Goal: Information Seeking & Learning: Learn about a topic

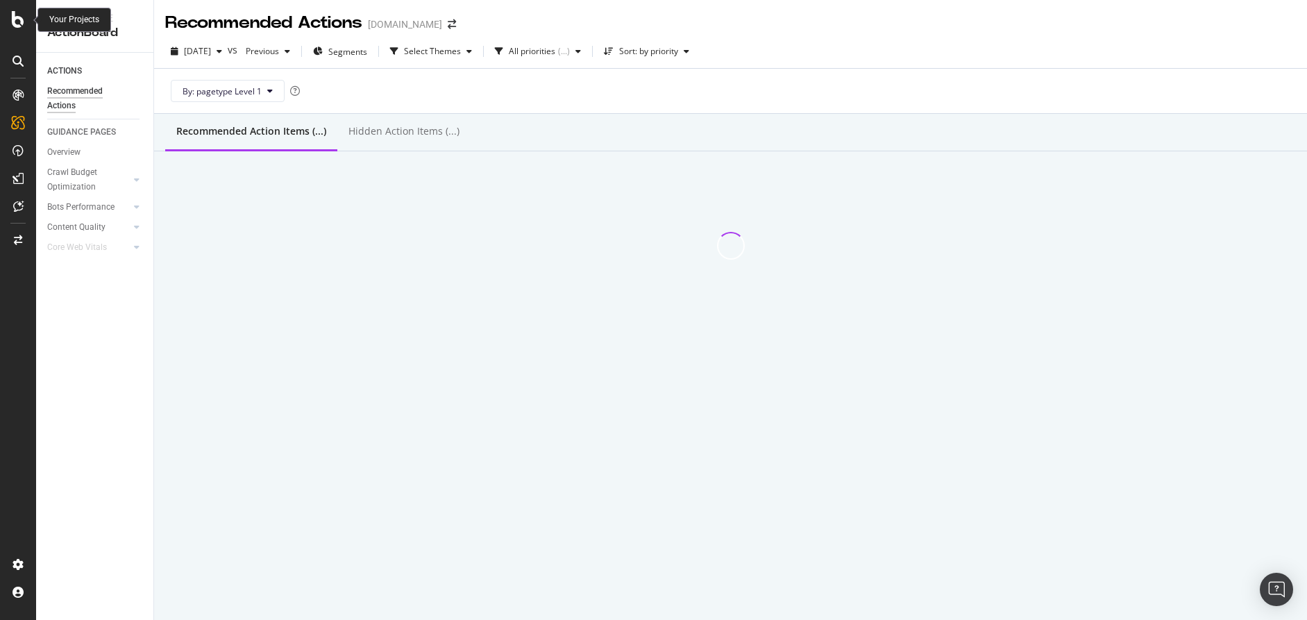
click at [19, 25] on icon at bounding box center [18, 19] width 12 height 17
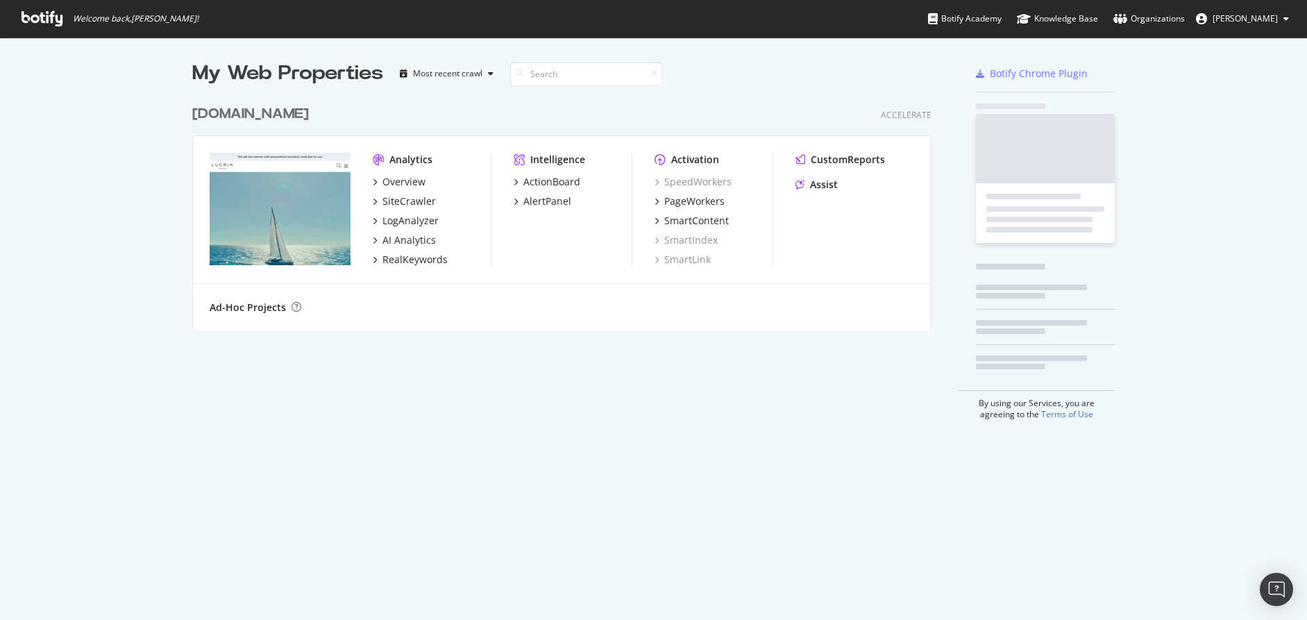
scroll to position [620, 1307]
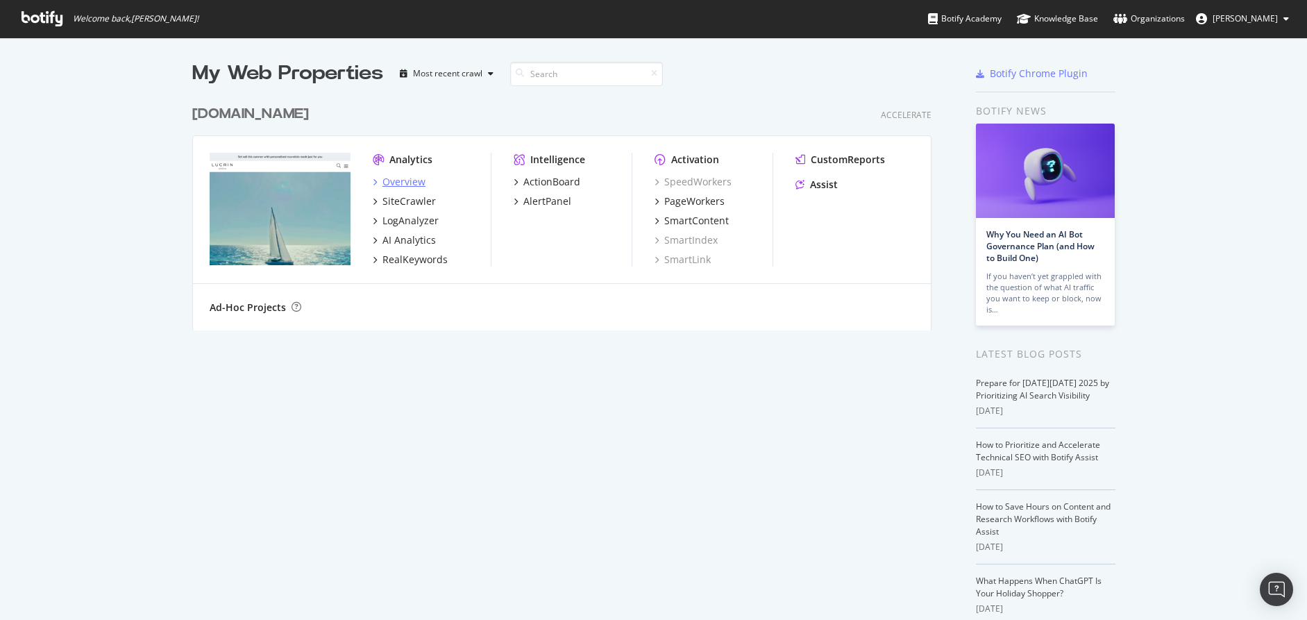
click at [414, 180] on div "Overview" at bounding box center [404, 182] width 43 height 14
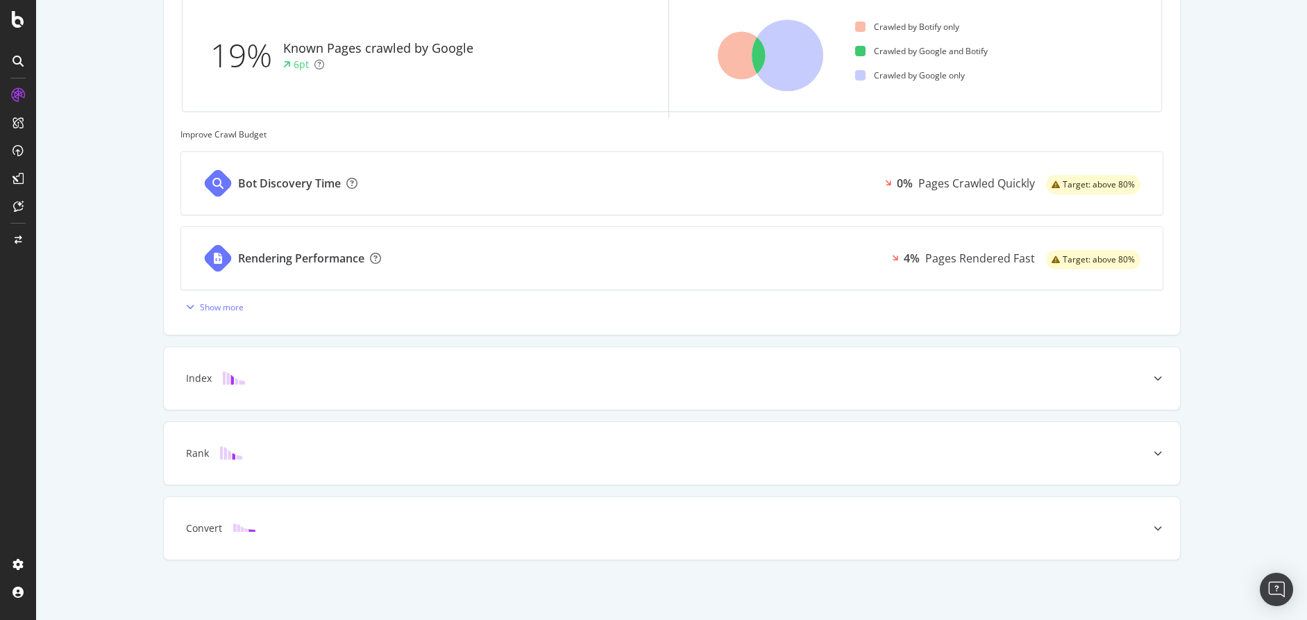
scroll to position [458, 0]
click at [11, 19] on div at bounding box center [17, 19] width 33 height 17
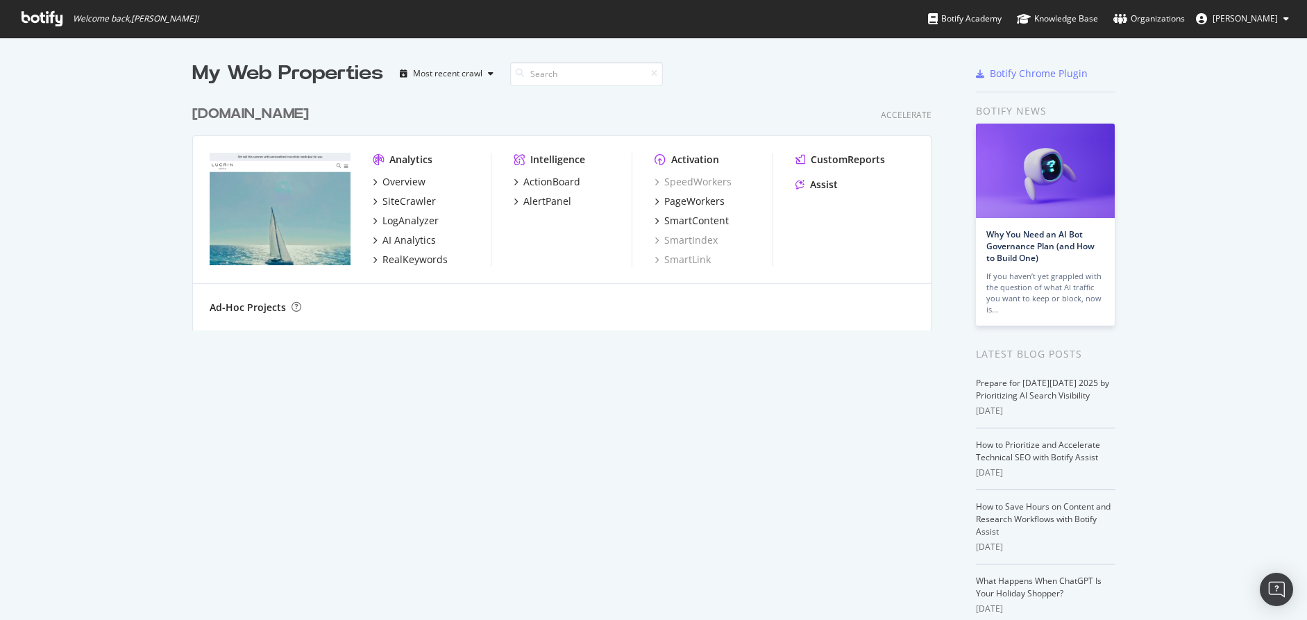
scroll to position [620, 1307]
click at [392, 201] on div "SiteCrawler" at bounding box center [409, 201] width 53 height 14
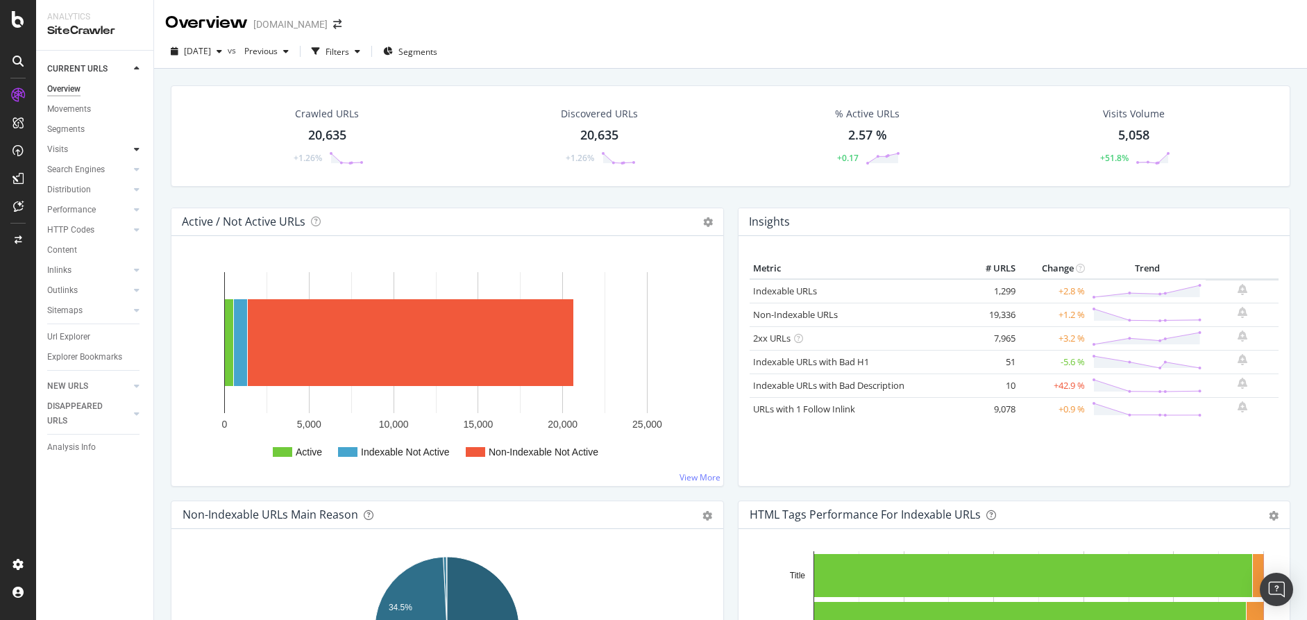
click at [139, 150] on icon at bounding box center [137, 149] width 6 height 8
click at [69, 172] on div "Analysis" at bounding box center [69, 169] width 32 height 15
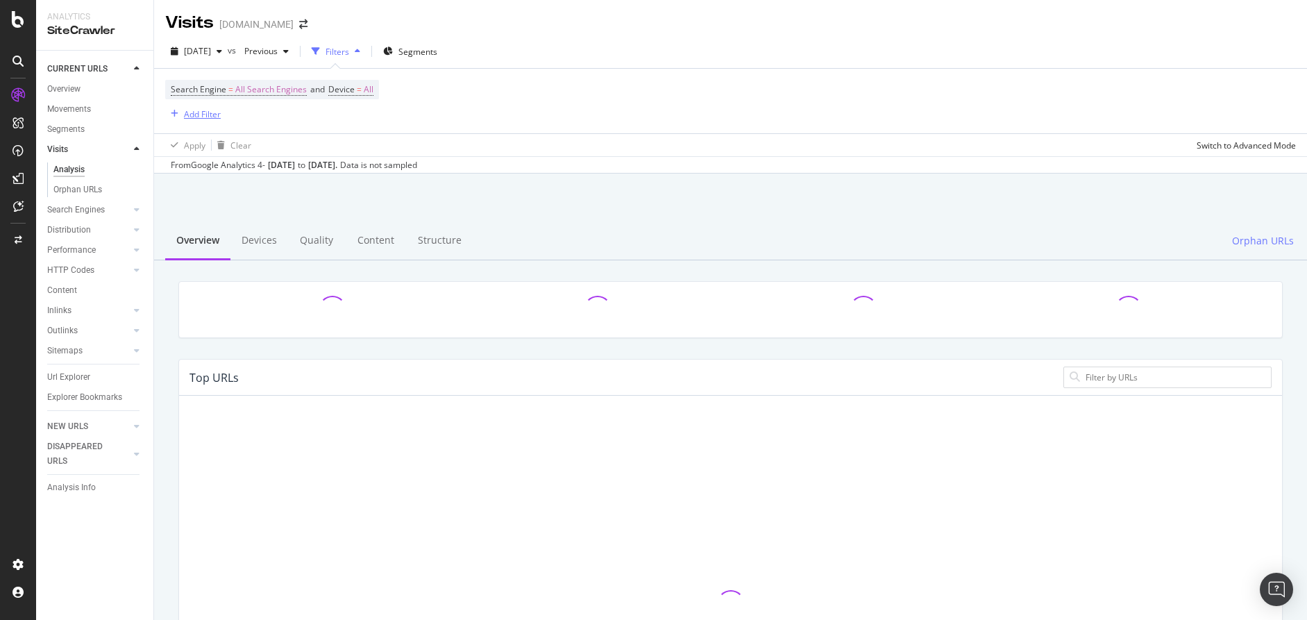
click at [204, 110] on div "Add Filter" at bounding box center [202, 114] width 37 height 12
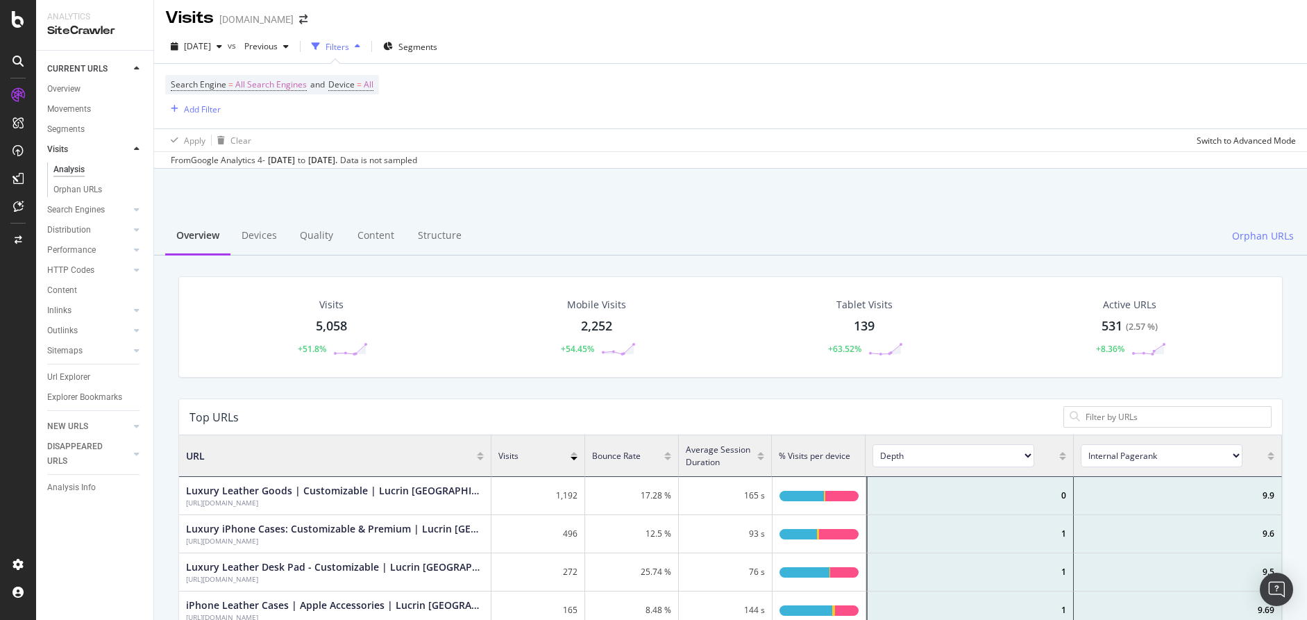
scroll to position [8, 0]
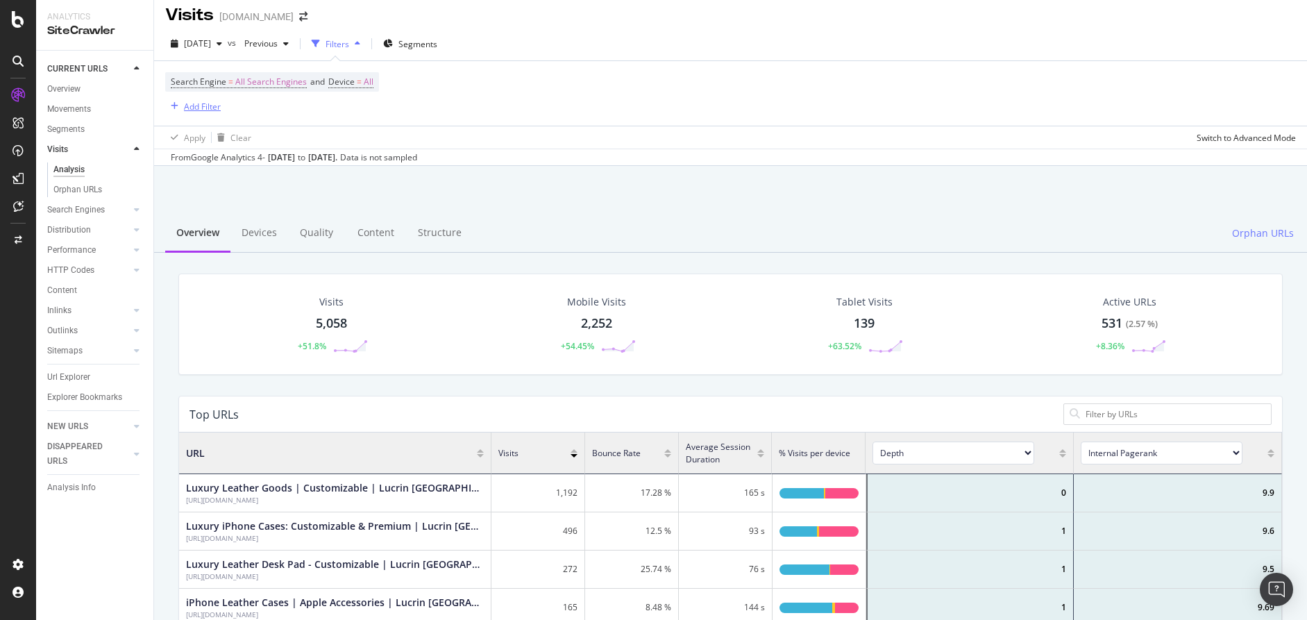
click at [212, 111] on div "Add Filter" at bounding box center [202, 107] width 37 height 12
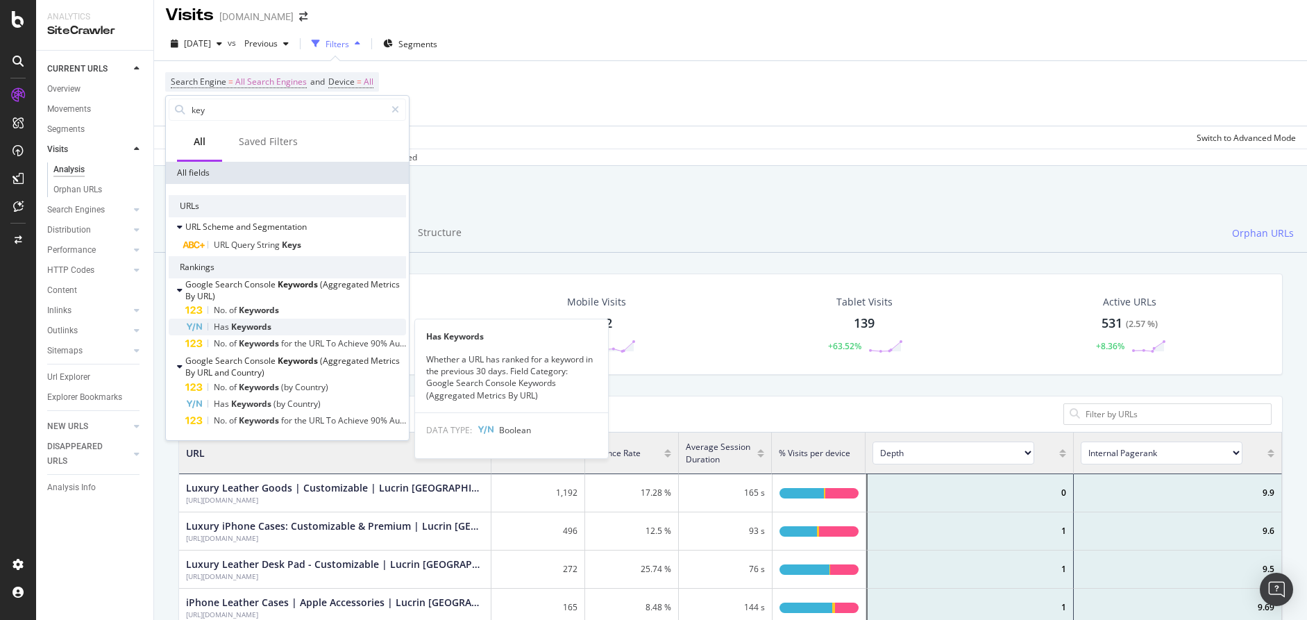
type input "key"
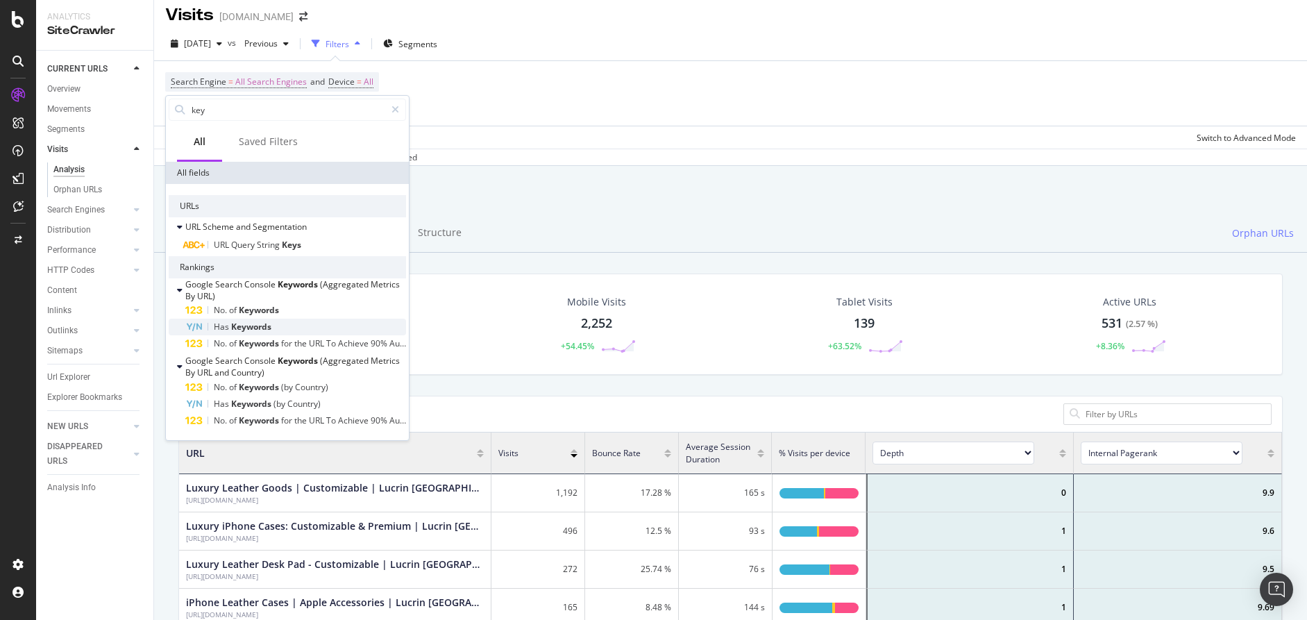
click at [261, 324] on span "Keywords" at bounding box center [251, 327] width 40 height 12
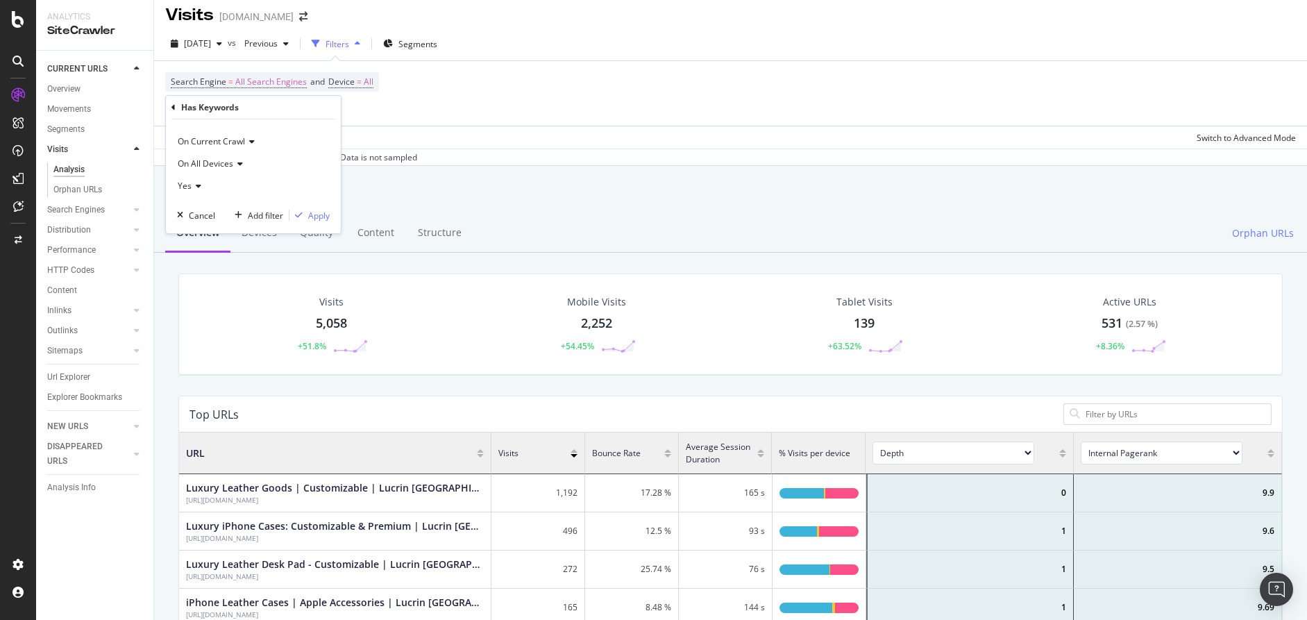
click at [195, 214] on div "Cancel" at bounding box center [202, 216] width 26 height 12
click at [207, 110] on div "Add Filter" at bounding box center [202, 107] width 37 height 12
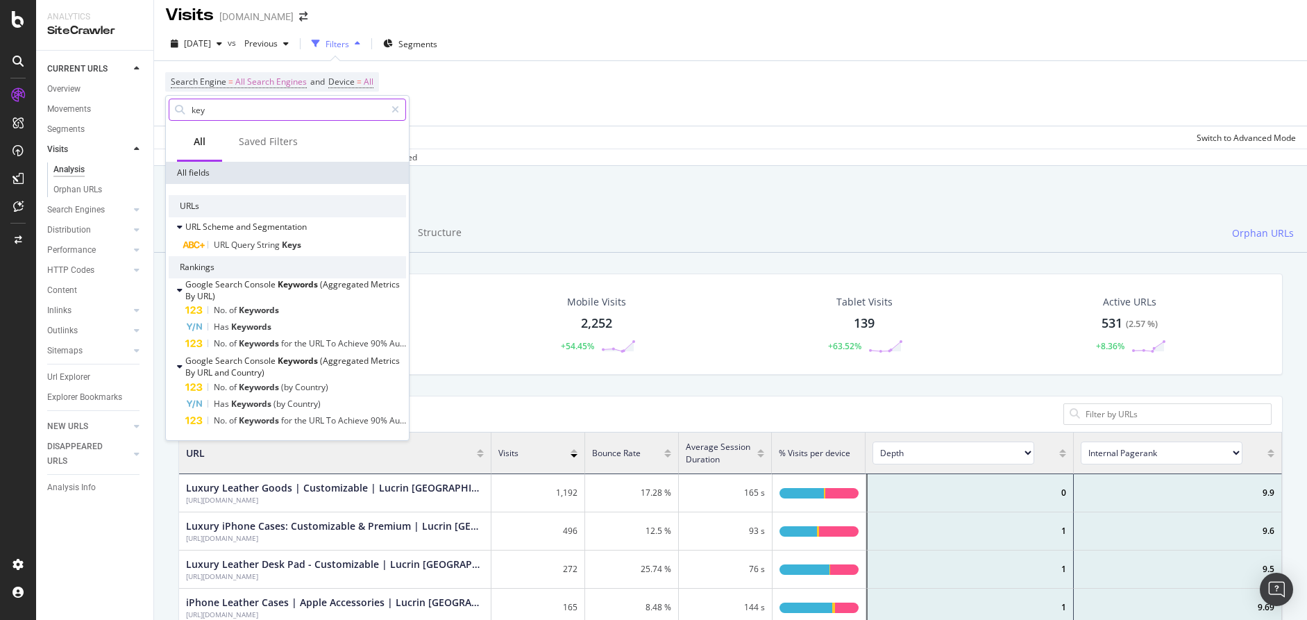
click at [228, 111] on input "key" at bounding box center [287, 109] width 195 height 21
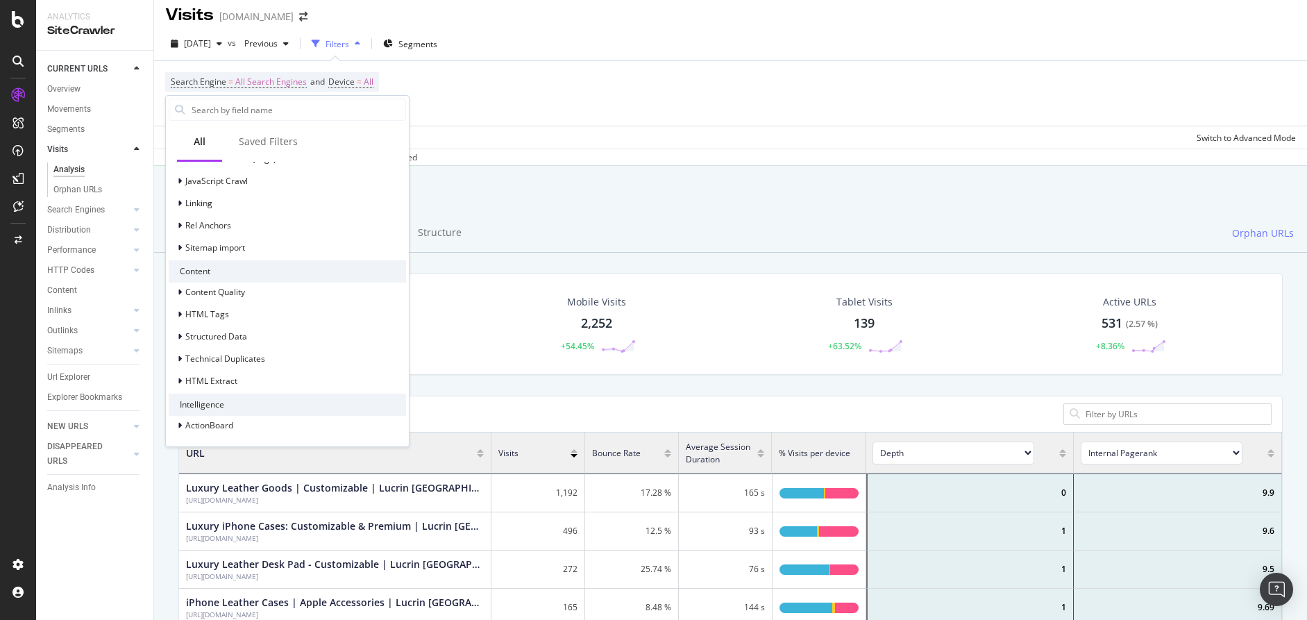
scroll to position [991, 0]
click at [180, 294] on icon at bounding box center [180, 293] width 4 height 8
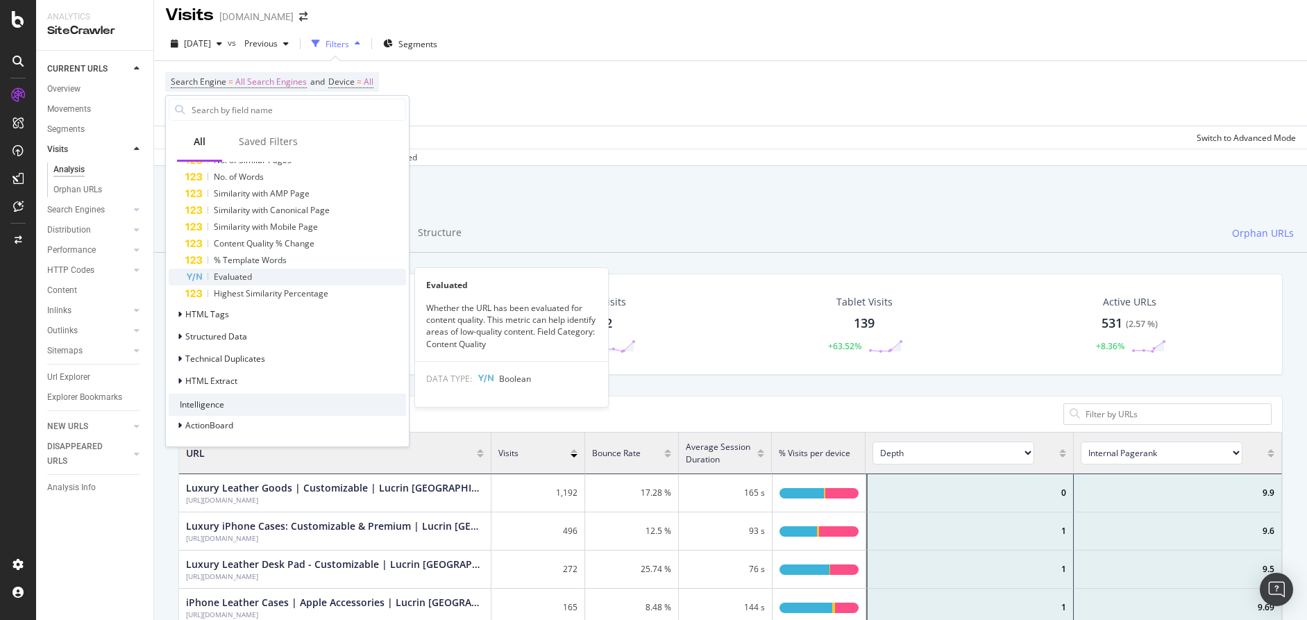
scroll to position [1175, 0]
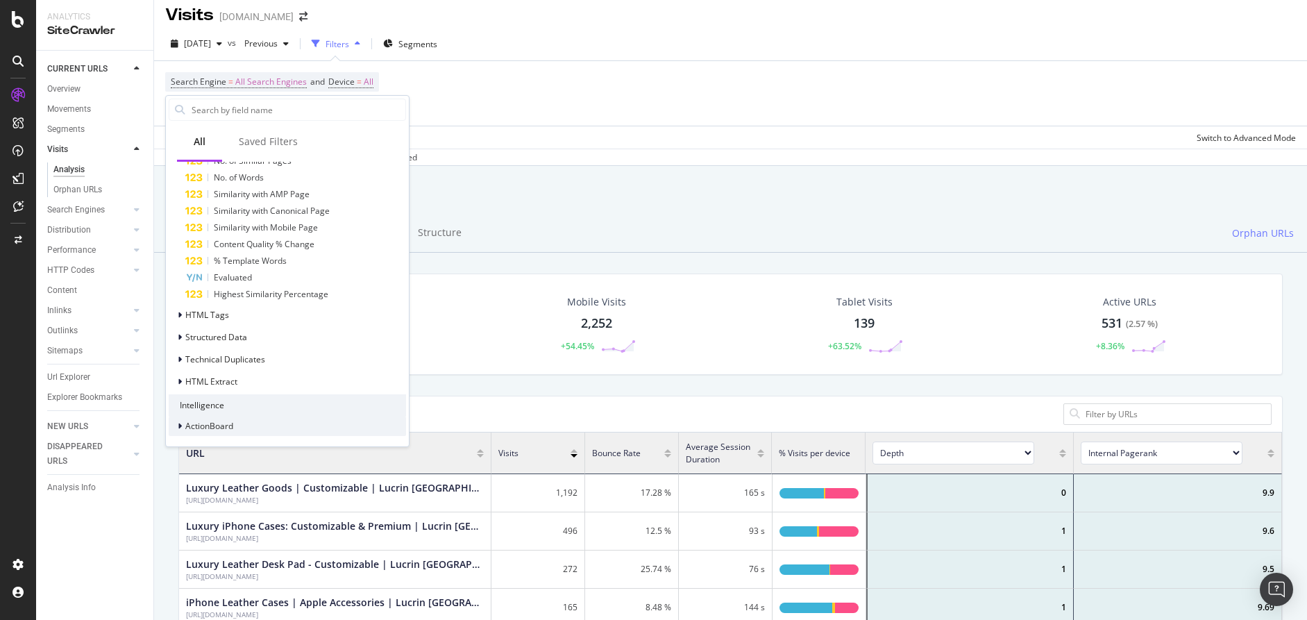
drag, startPoint x: 183, startPoint y: 425, endPoint x: 198, endPoint y: 424, distance: 14.6
click at [183, 425] on div at bounding box center [181, 426] width 8 height 14
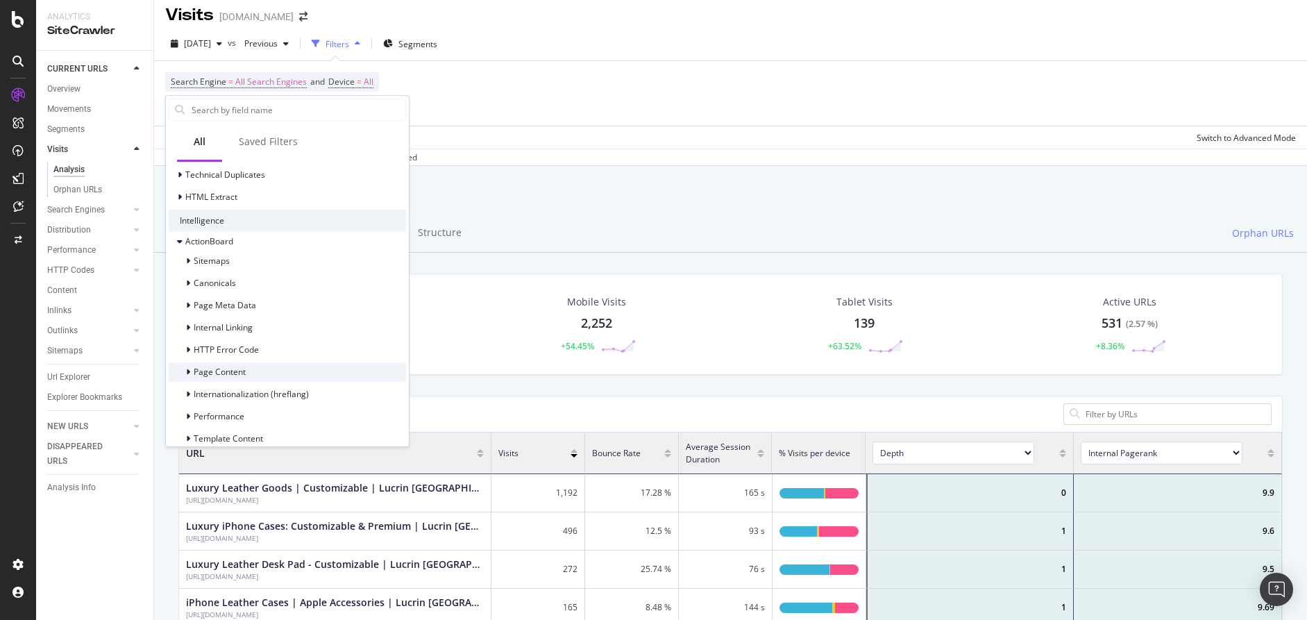
scroll to position [1386, 0]
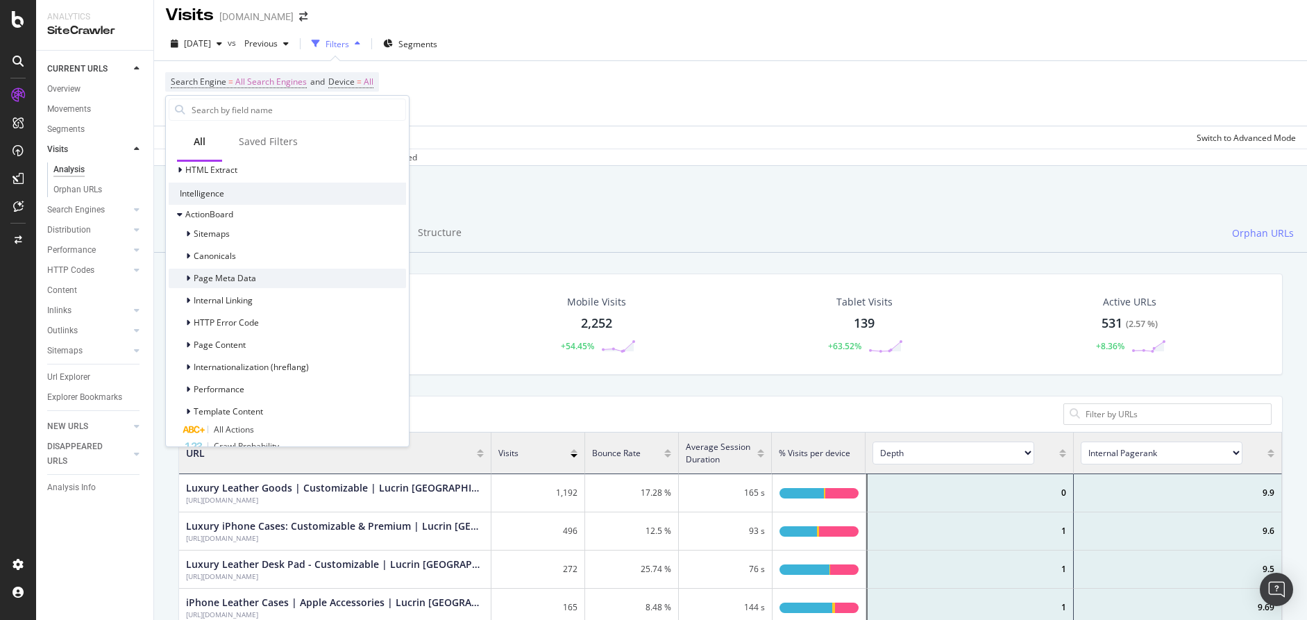
click at [187, 279] on icon at bounding box center [188, 278] width 4 height 8
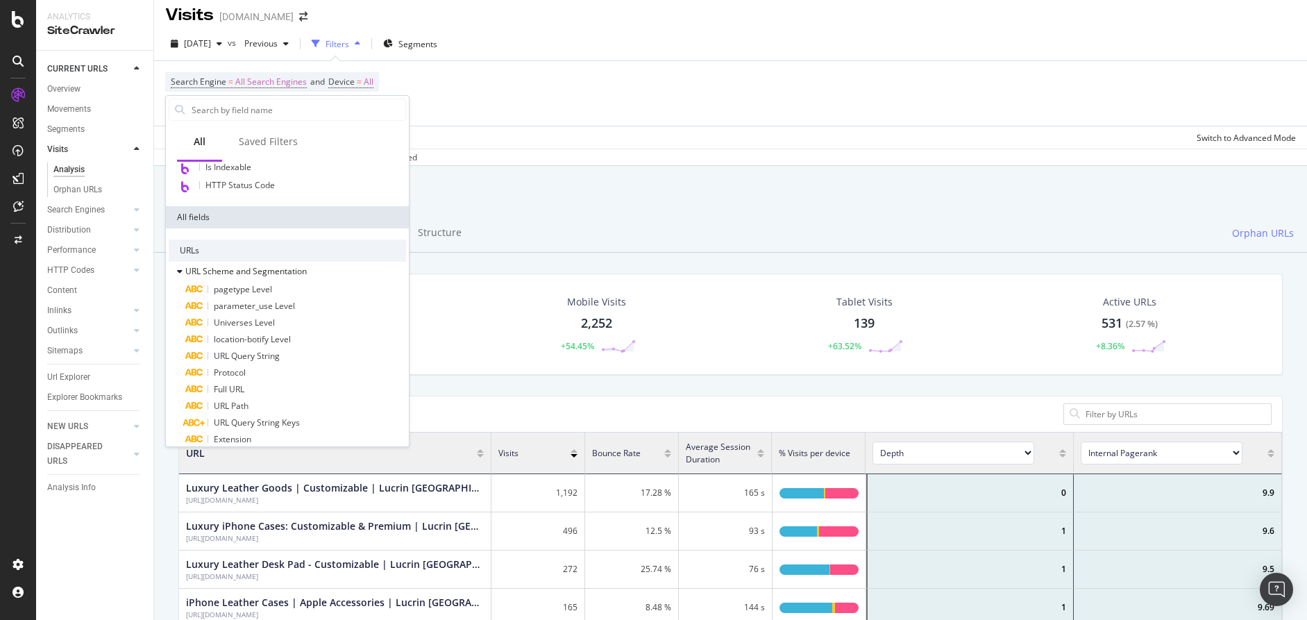
scroll to position [63, 0]
click at [180, 262] on icon at bounding box center [180, 262] width 6 height 8
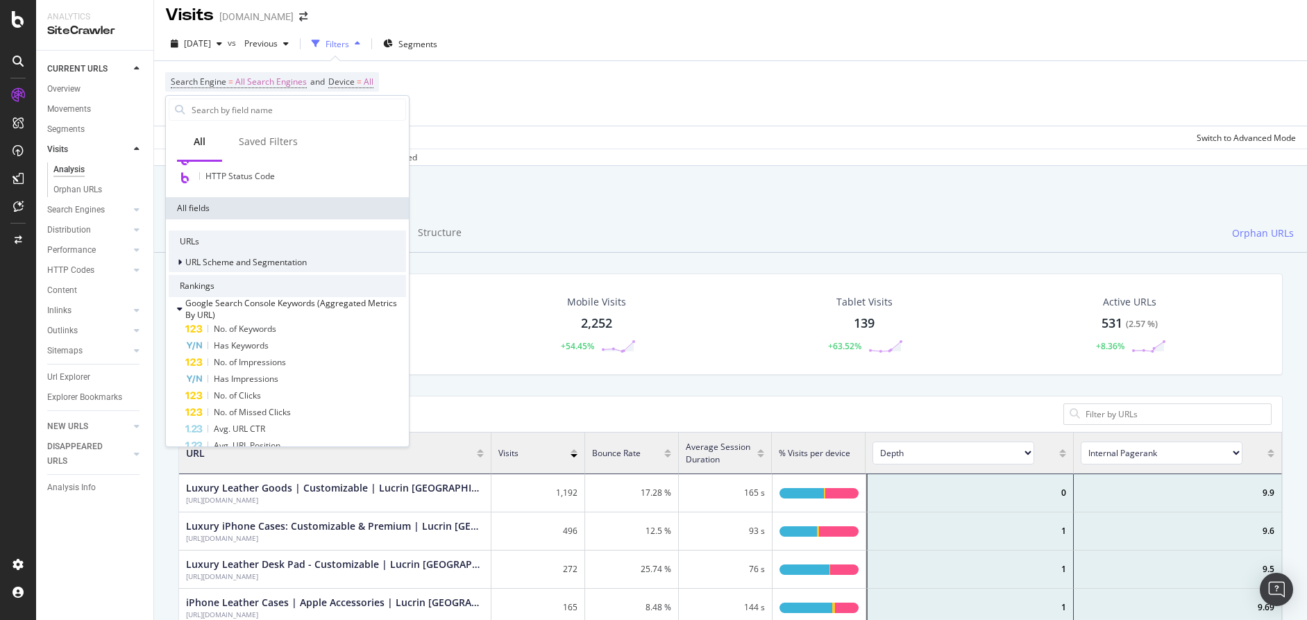
click at [180, 258] on icon at bounding box center [180, 262] width 4 height 8
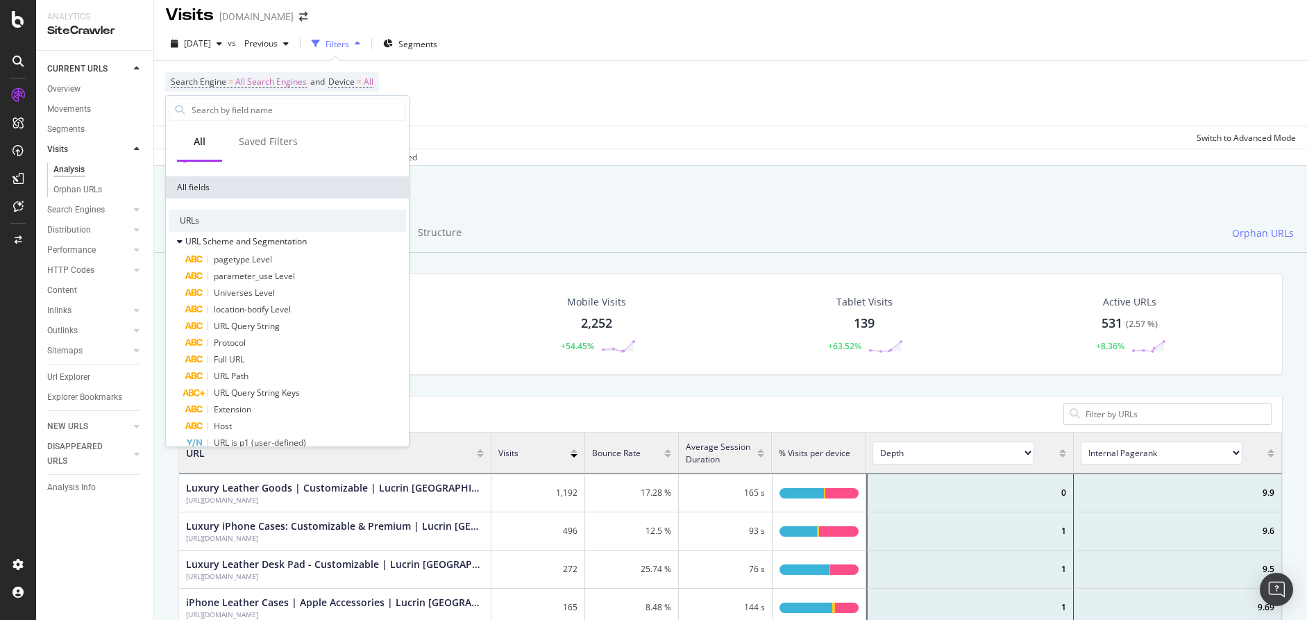
scroll to position [82, 0]
click at [183, 242] on div at bounding box center [181, 244] width 8 height 14
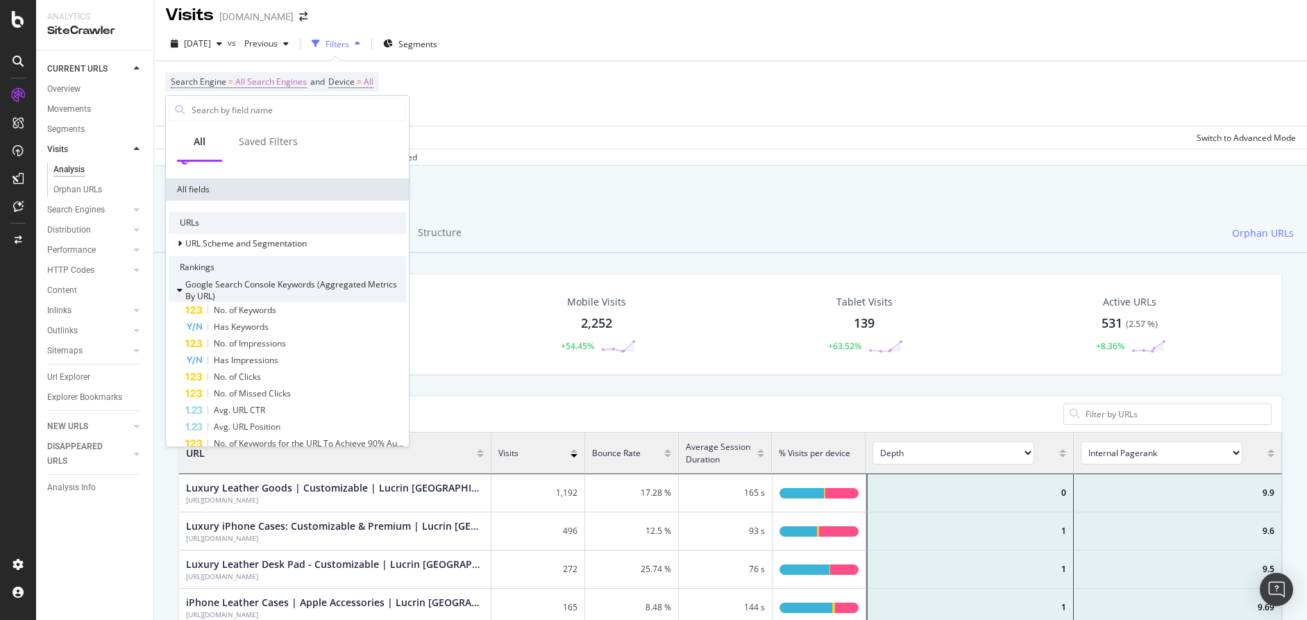
click at [178, 289] on icon at bounding box center [180, 290] width 6 height 8
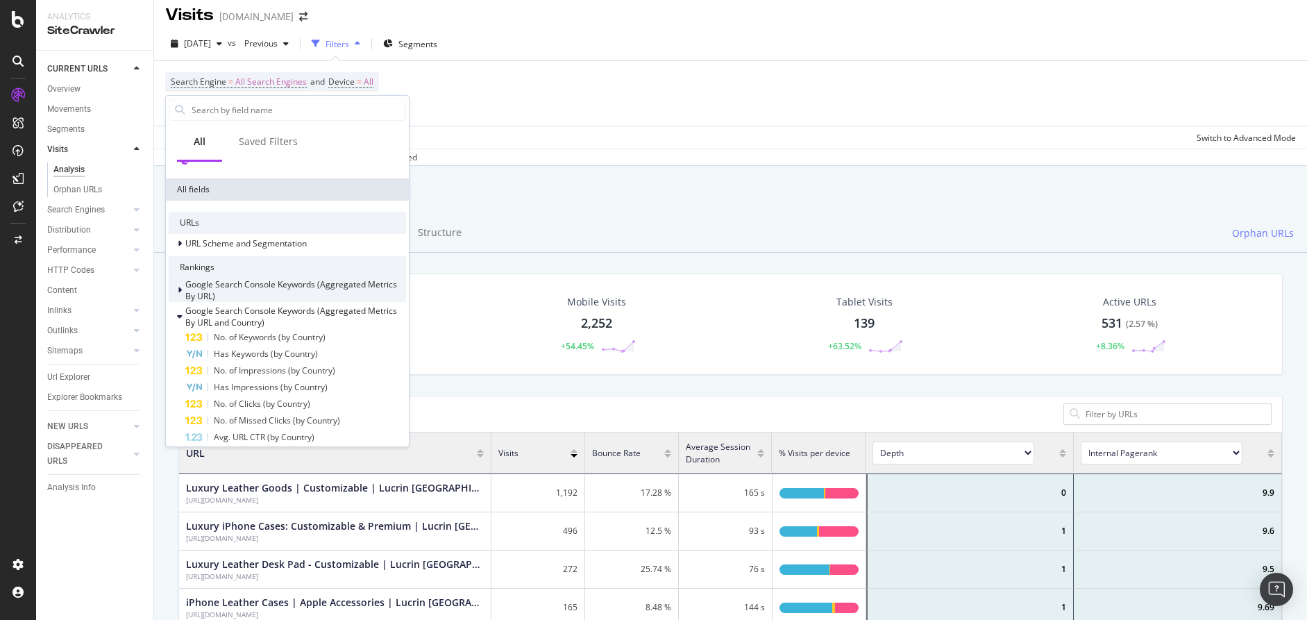
click at [178, 286] on icon at bounding box center [180, 290] width 4 height 8
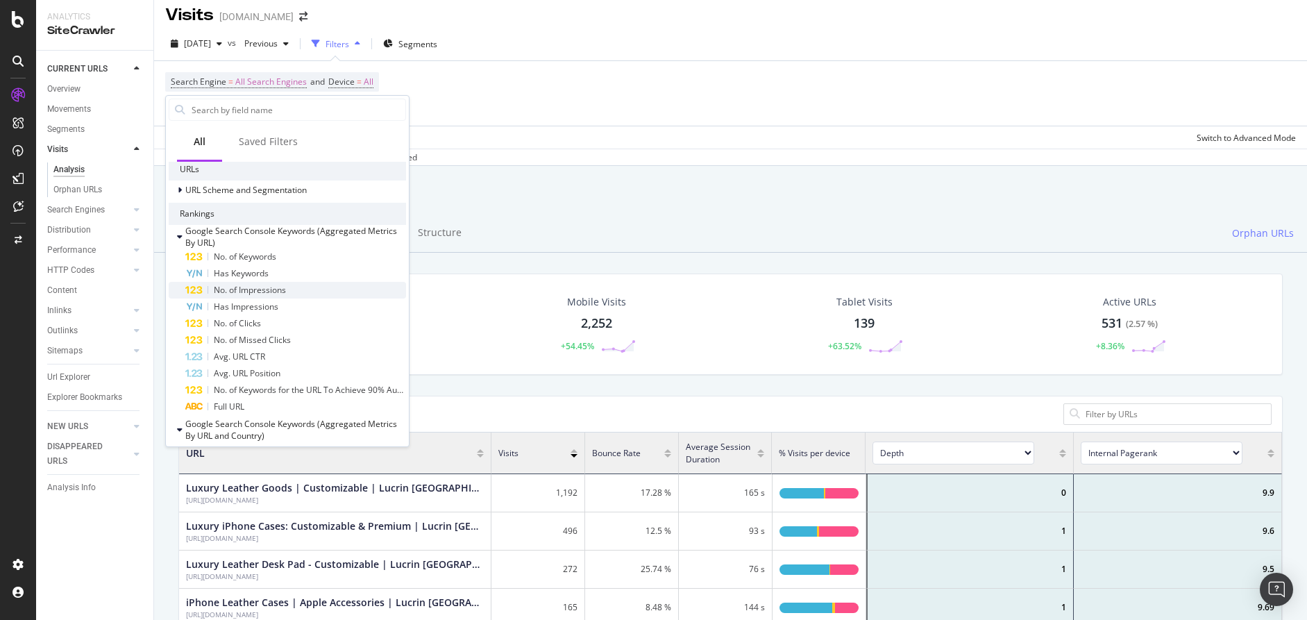
scroll to position [137, 0]
click at [181, 233] on icon at bounding box center [180, 235] width 6 height 8
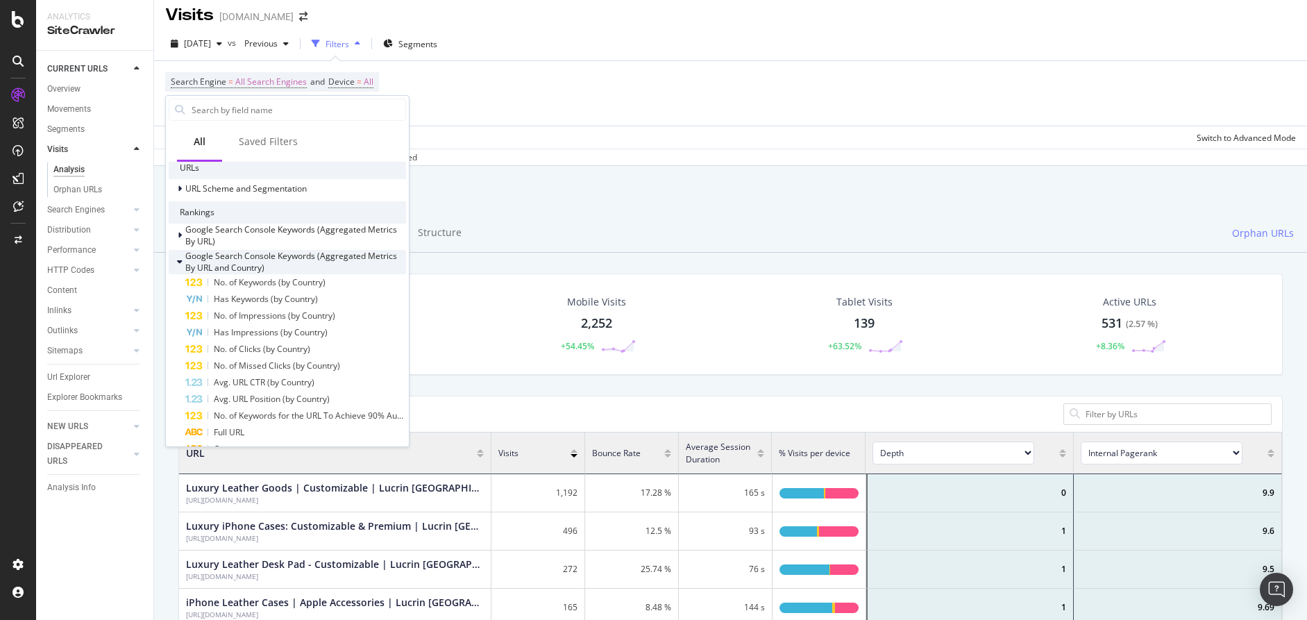
click at [179, 262] on icon at bounding box center [180, 262] width 6 height 8
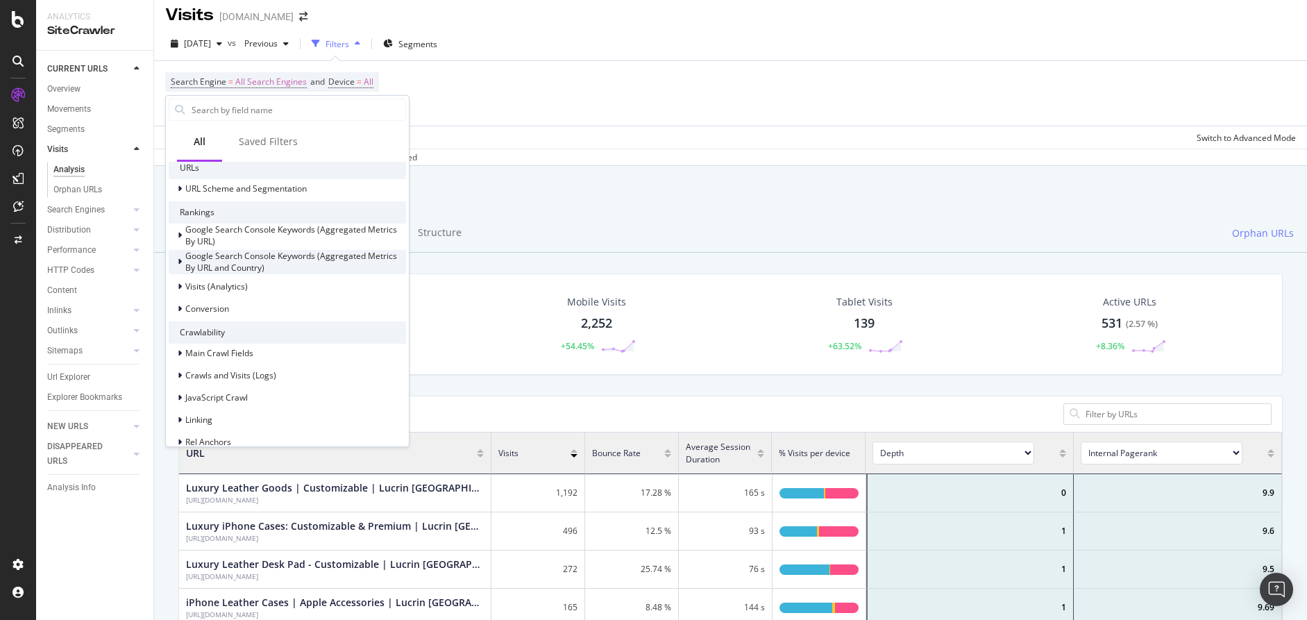
click at [179, 262] on icon at bounding box center [180, 262] width 4 height 8
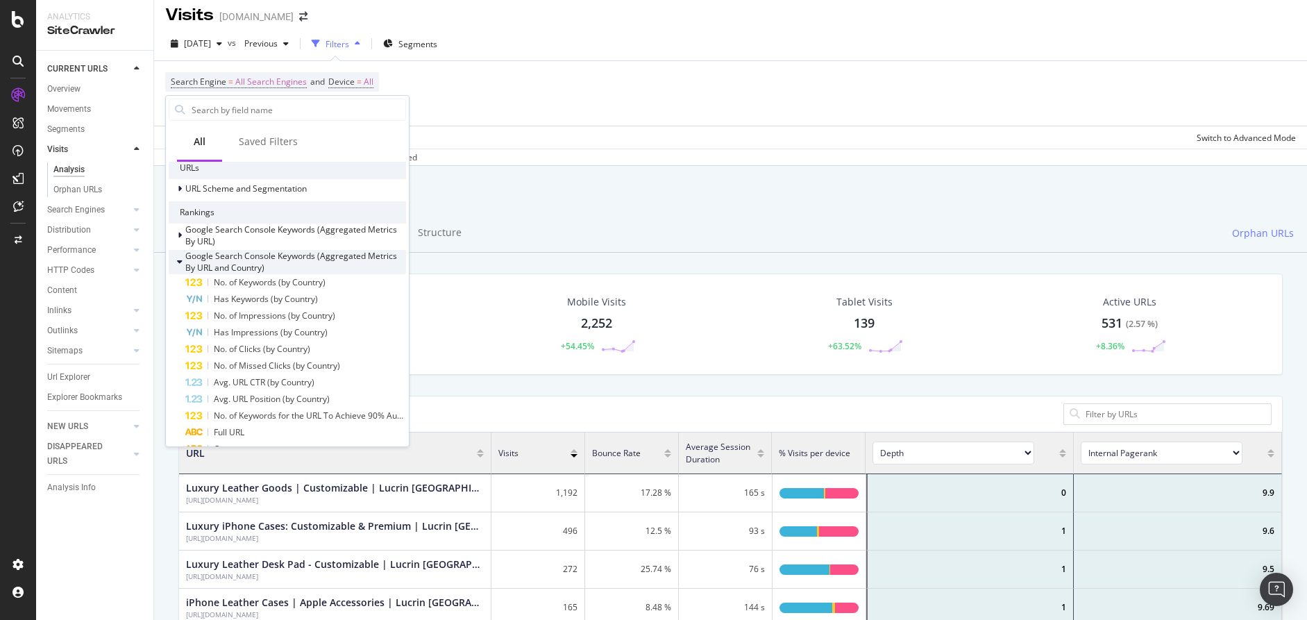
click at [179, 262] on icon at bounding box center [180, 262] width 6 height 8
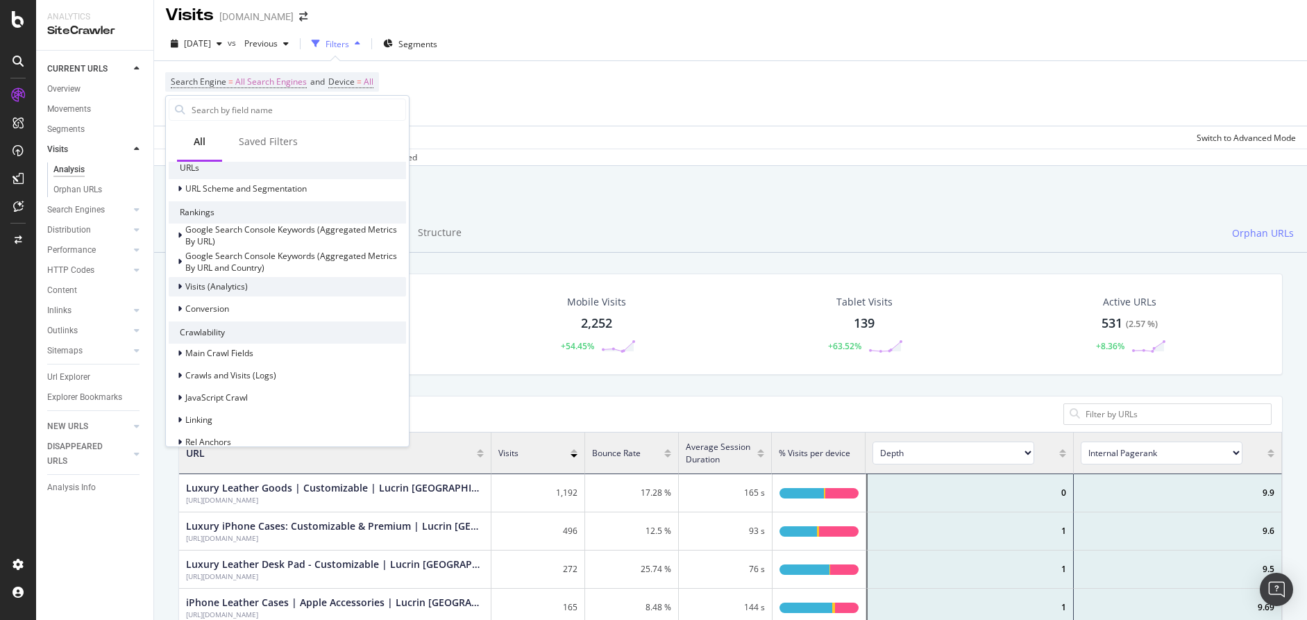
click at [178, 288] on icon at bounding box center [180, 287] width 4 height 8
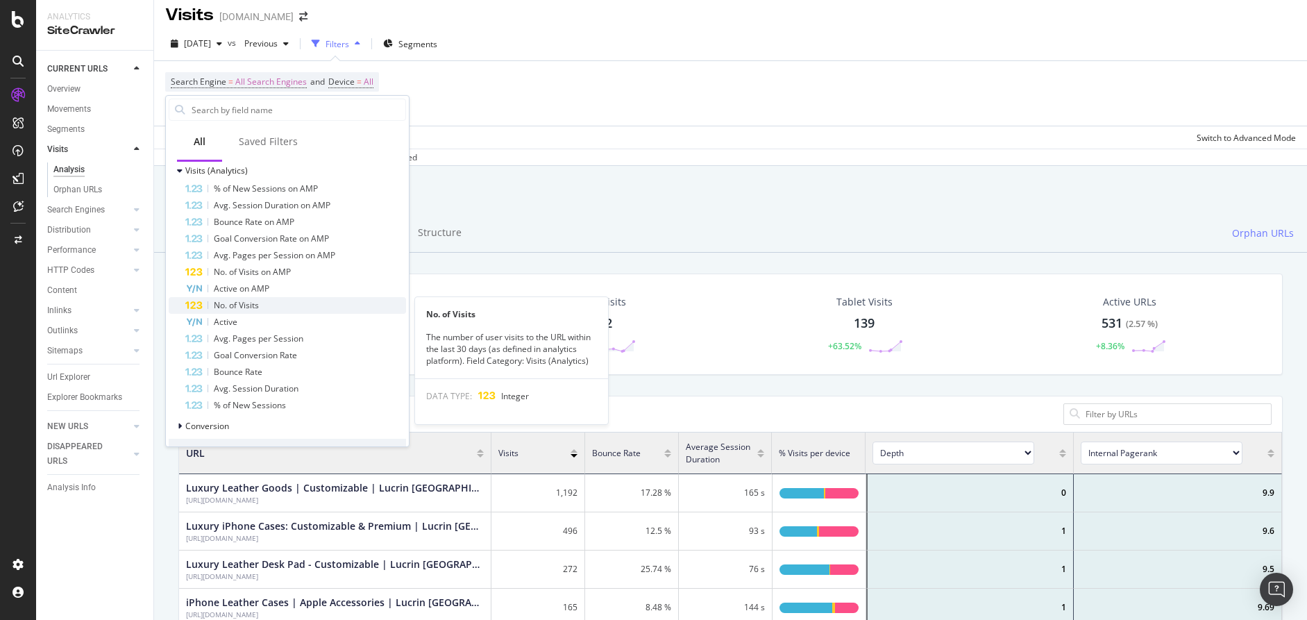
scroll to position [256, 0]
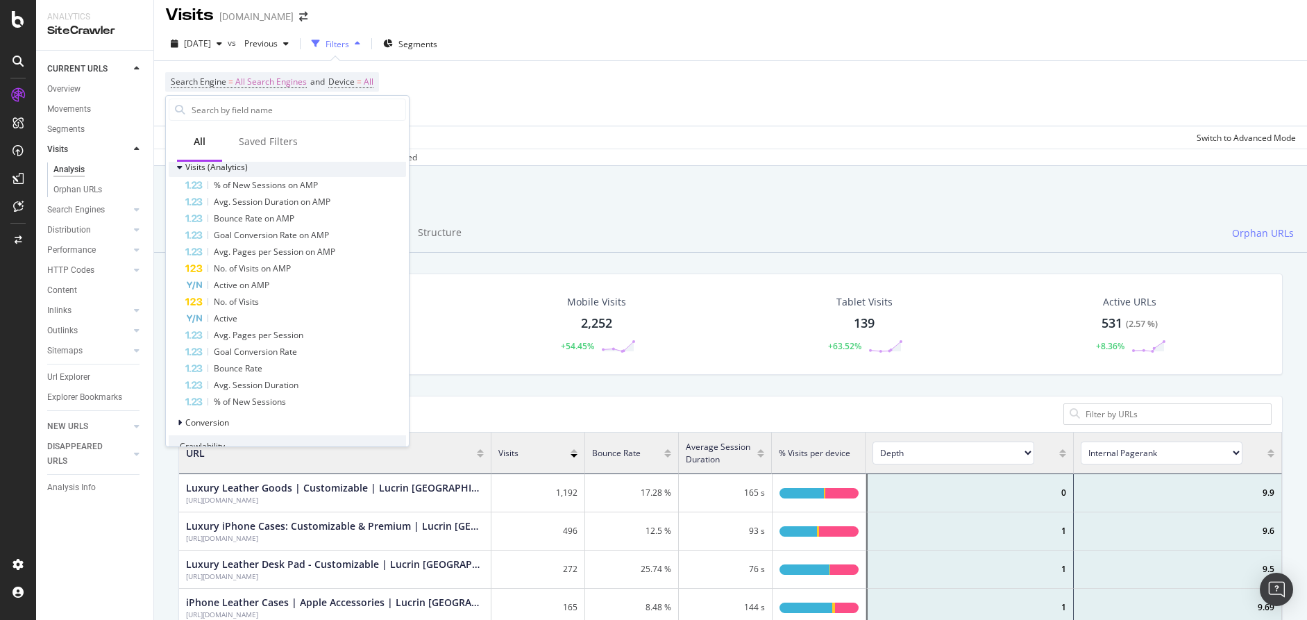
click at [180, 163] on icon at bounding box center [180, 167] width 6 height 8
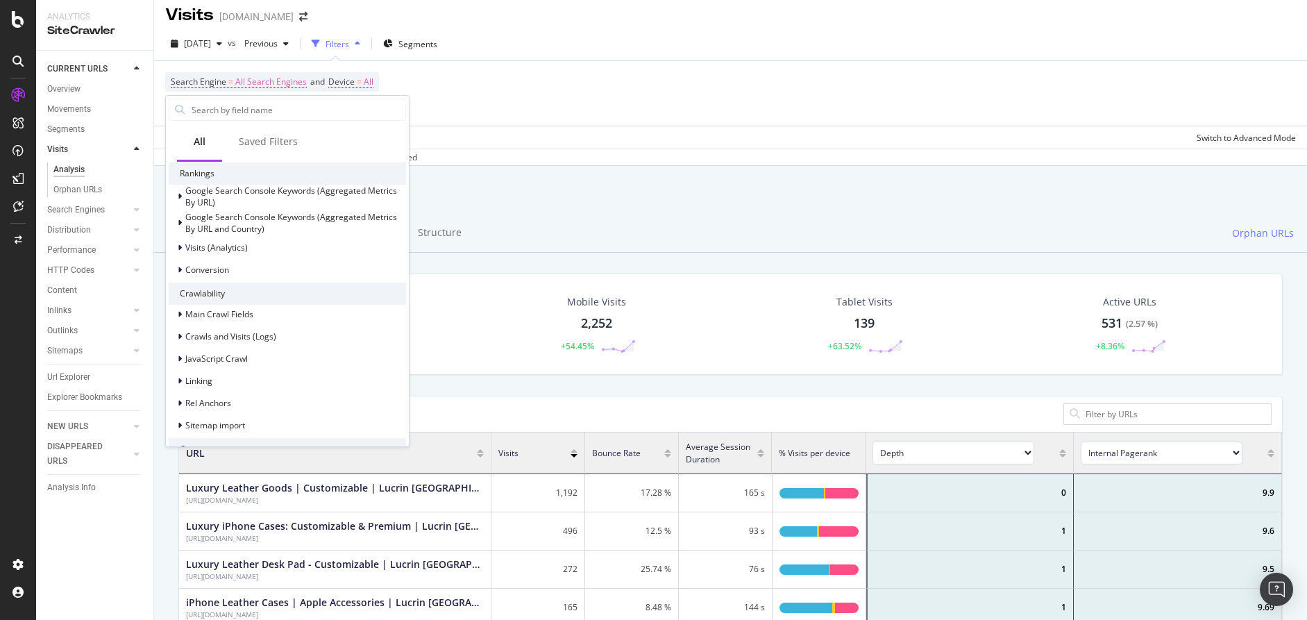
scroll to position [168, 0]
click at [180, 277] on icon at bounding box center [180, 278] width 4 height 8
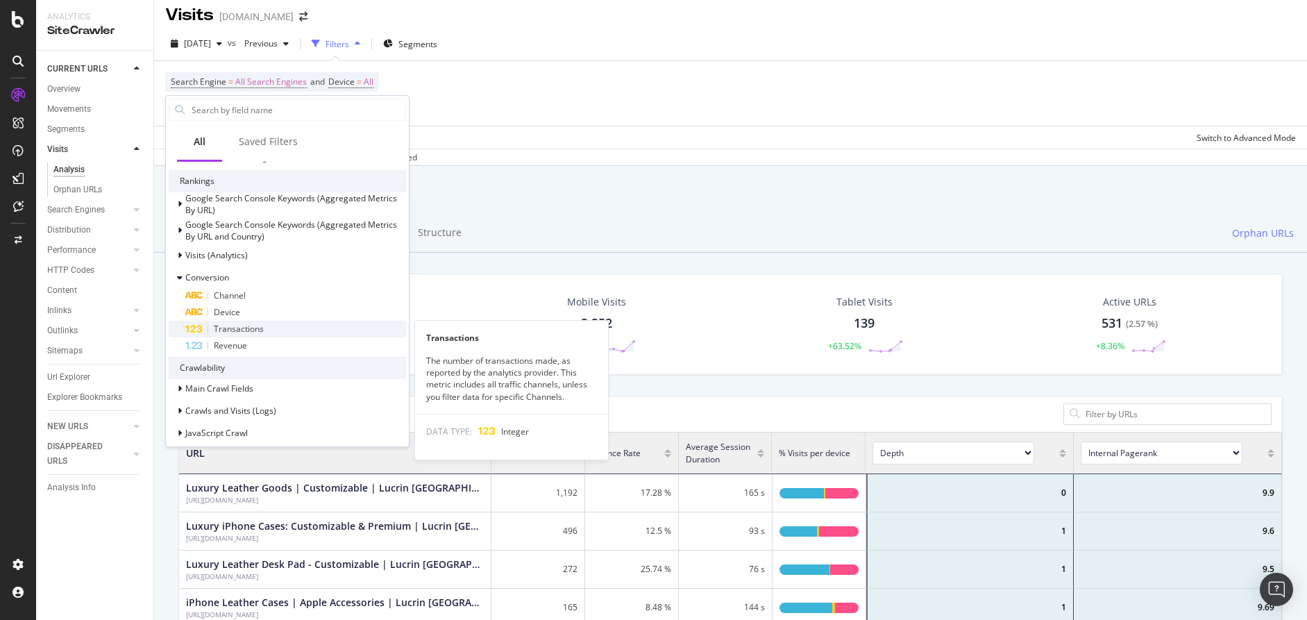
click at [222, 333] on span "Transactions" at bounding box center [239, 329] width 50 height 12
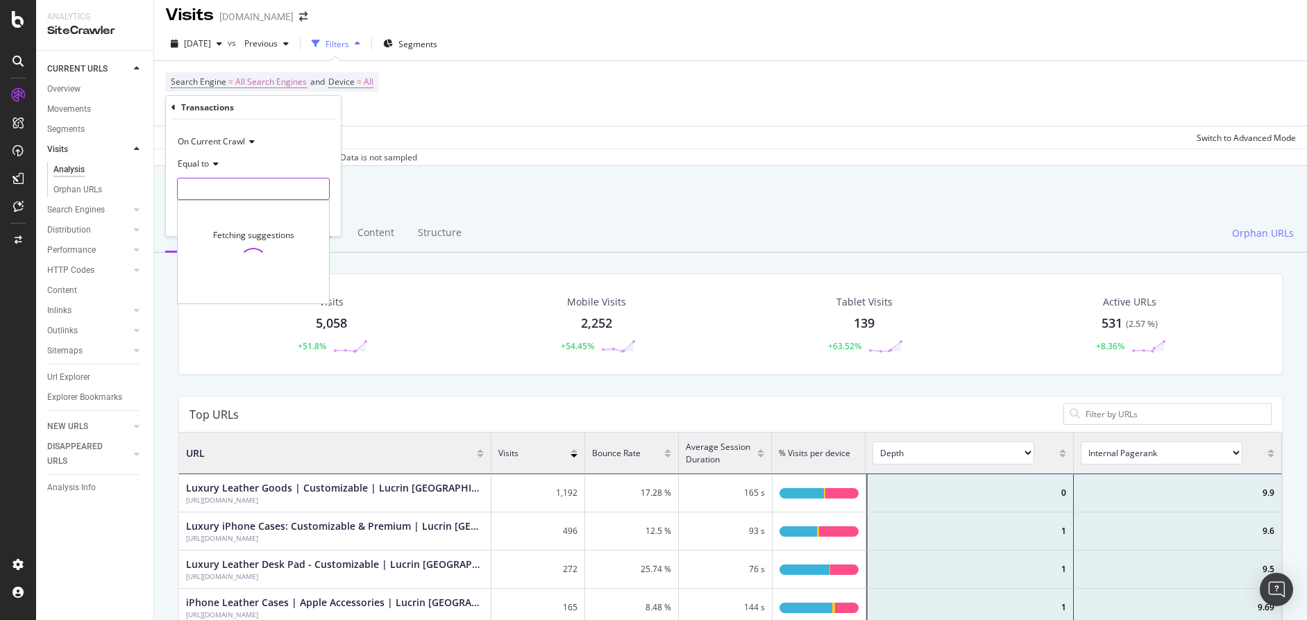
click at [258, 190] on input "number" at bounding box center [253, 189] width 153 height 22
click at [258, 203] on span "0" at bounding box center [229, 207] width 97 height 12
type input "0"
click at [310, 215] on div "Apply" at bounding box center [319, 218] width 22 height 12
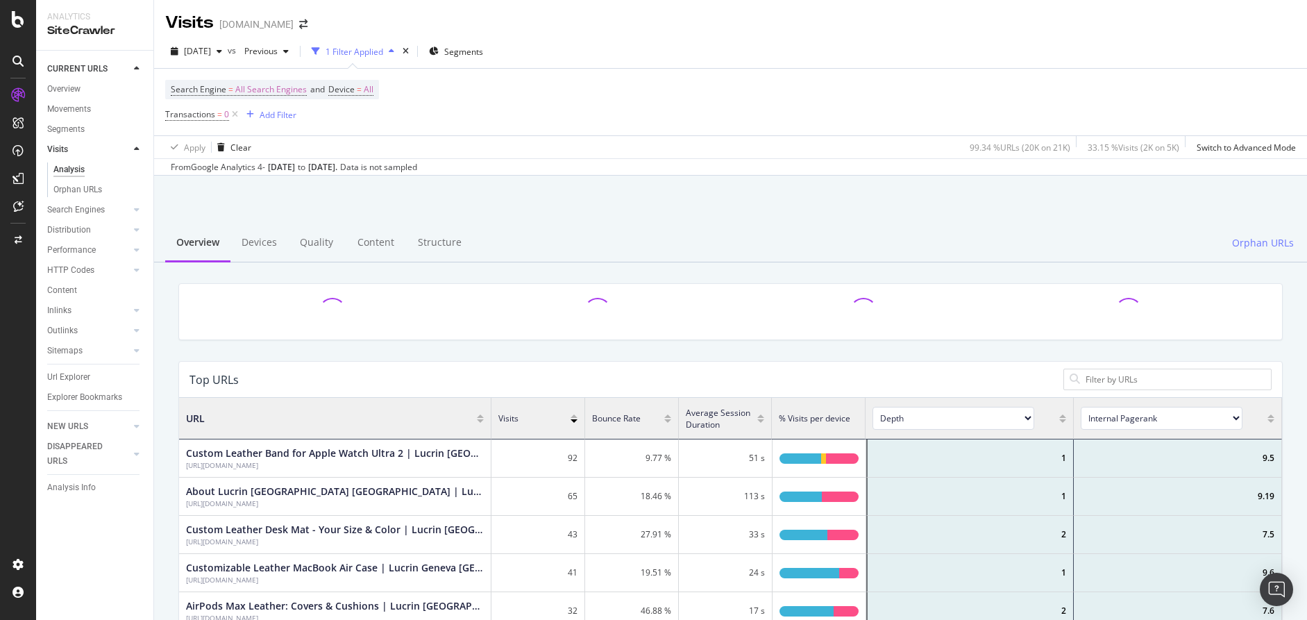
scroll to position [417, 1103]
click at [283, 167] on div "[DATE]" at bounding box center [281, 167] width 27 height 12
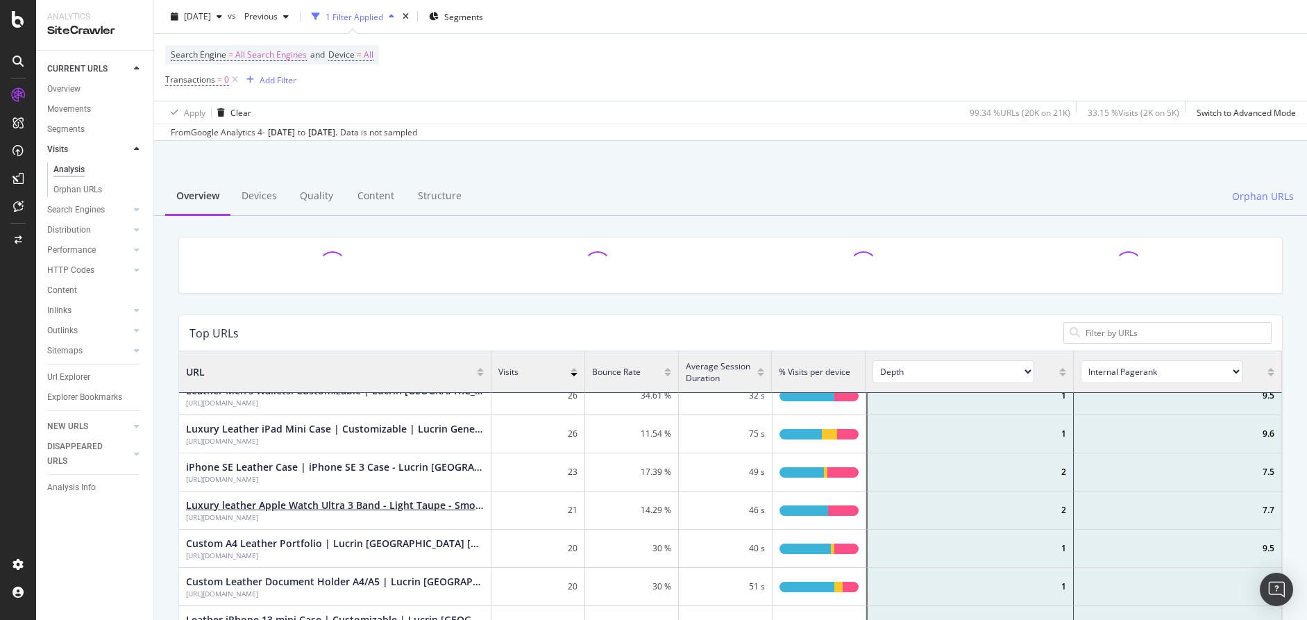
scroll to position [286, 0]
